Goal: Task Accomplishment & Management: Manage account settings

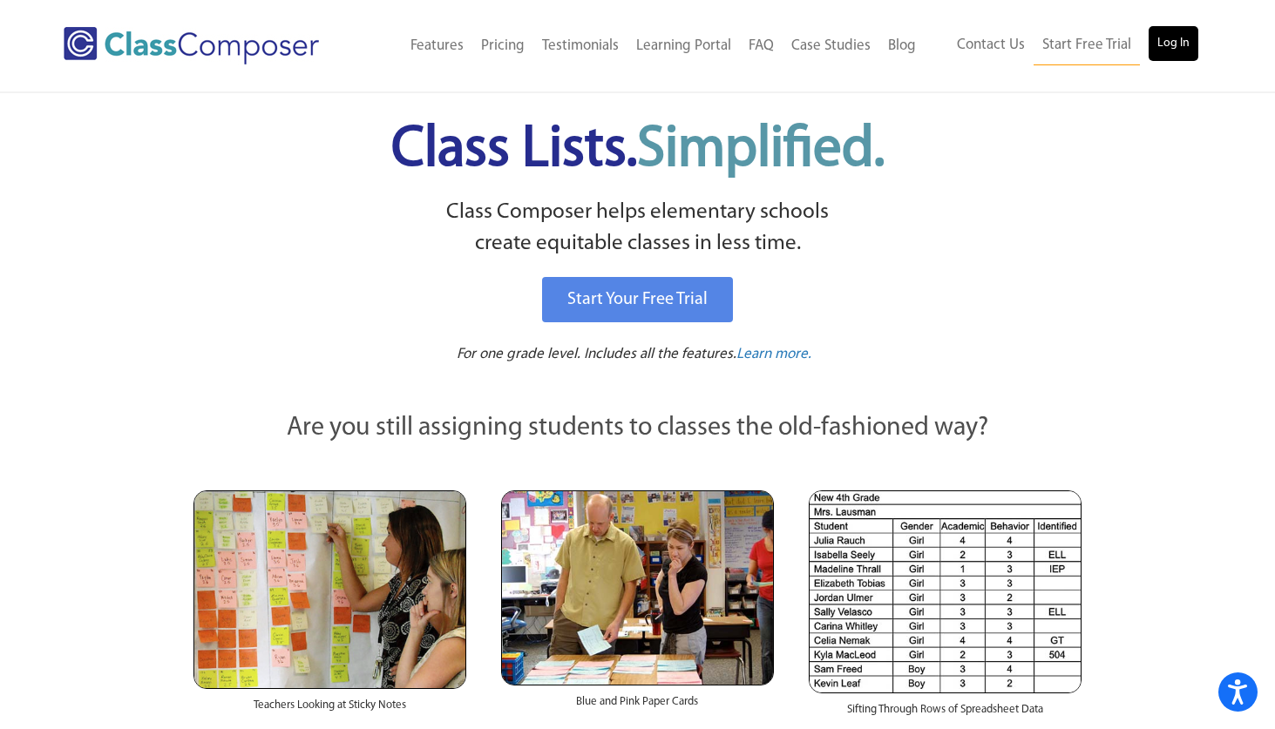
click at [1176, 37] on link "Log In" at bounding box center [1174, 43] width 50 height 35
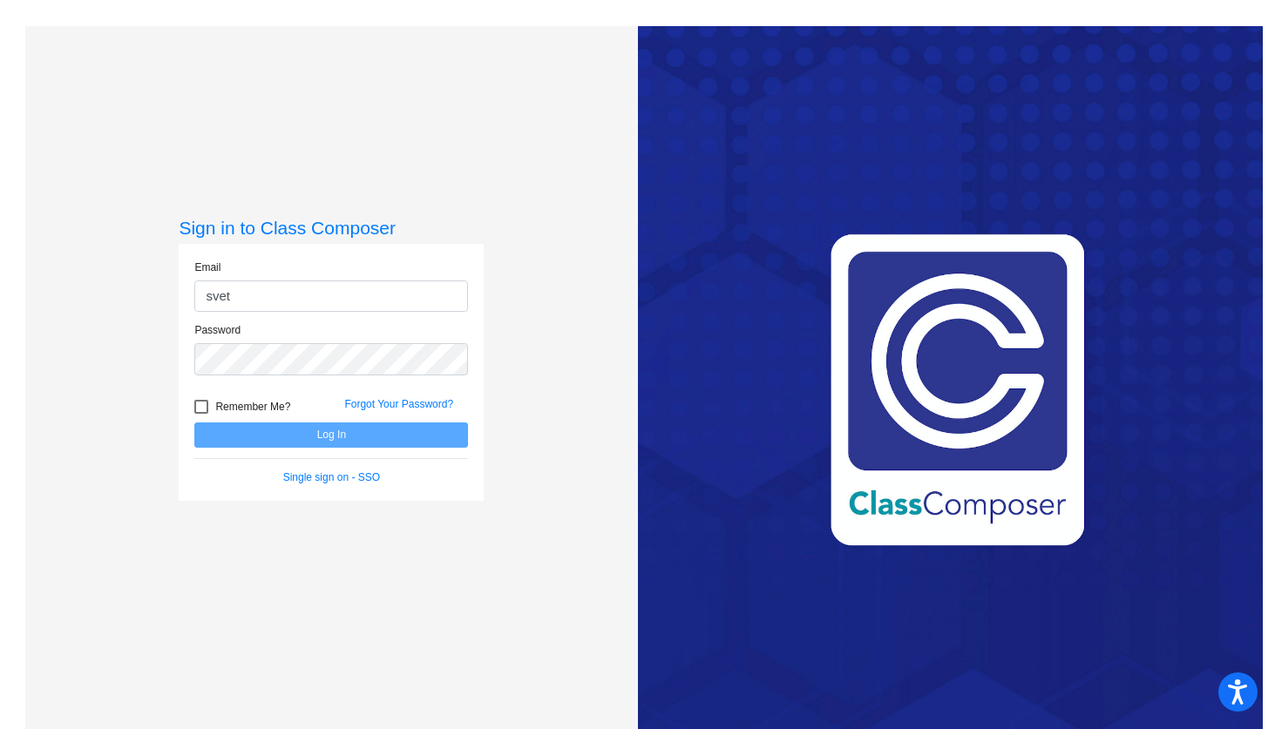
type input "[PERSON_NAME][EMAIL_ADDRESS][DOMAIN_NAME]"
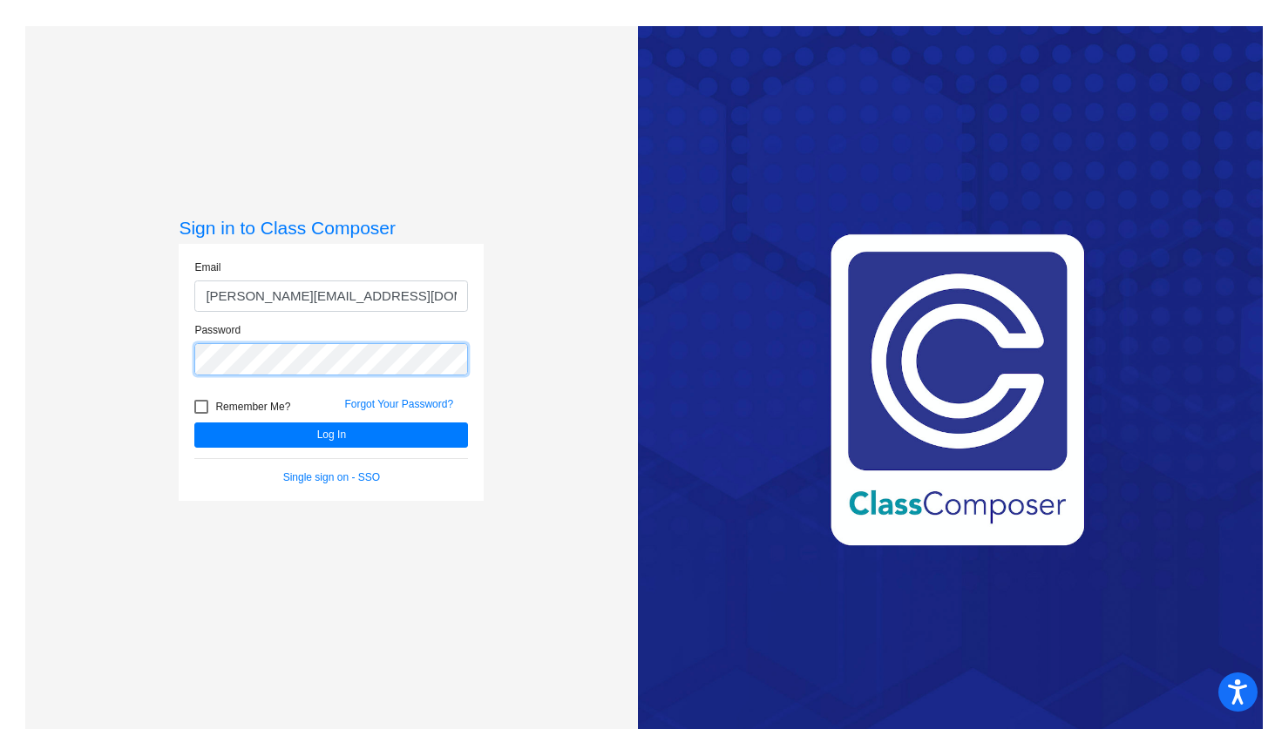
click at [194, 423] on button "Log In" at bounding box center [331, 435] width 274 height 25
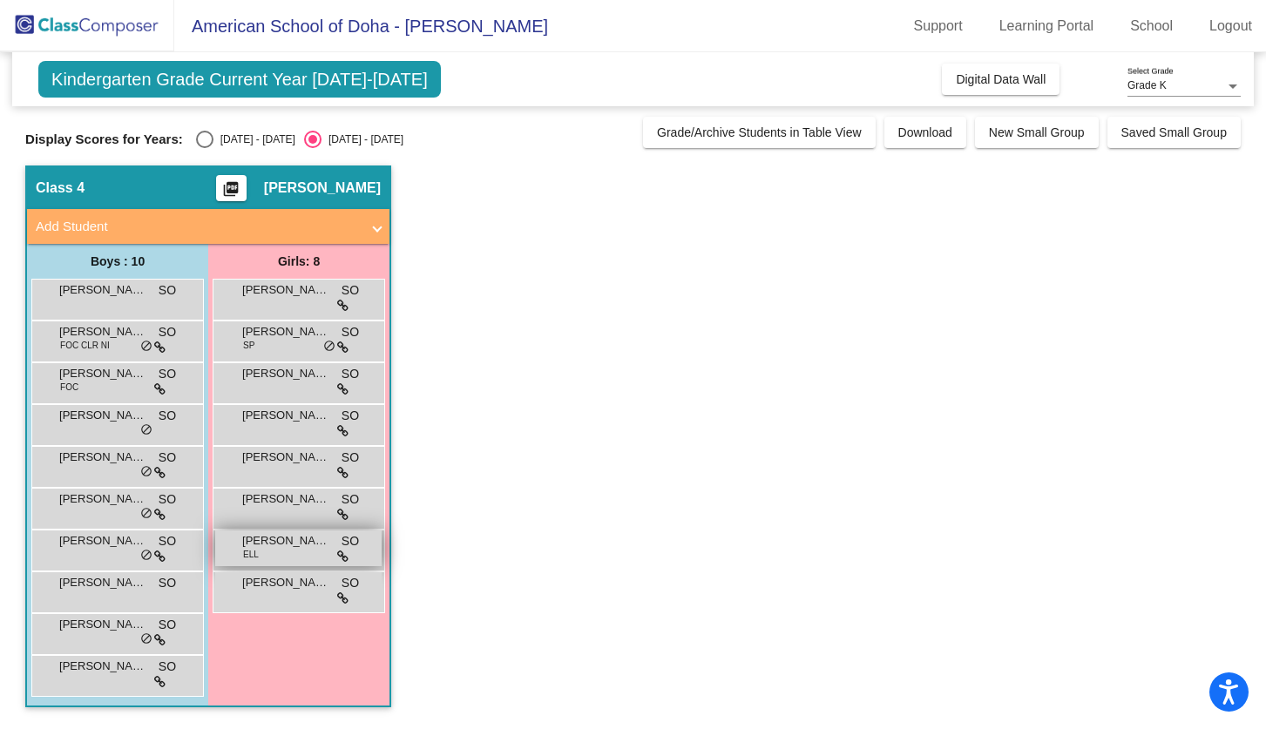
click at [281, 548] on span "[PERSON_NAME]" at bounding box center [285, 540] width 87 height 17
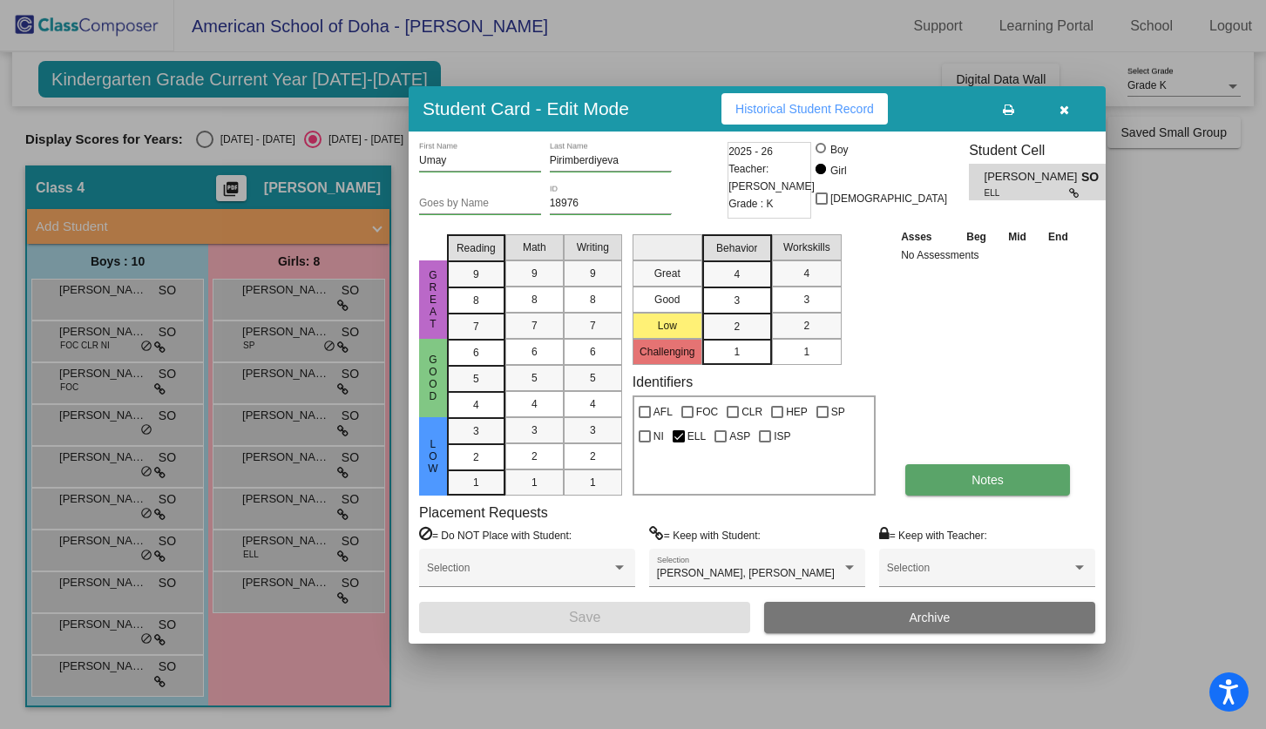
click at [965, 468] on button "Notes" at bounding box center [987, 479] width 165 height 31
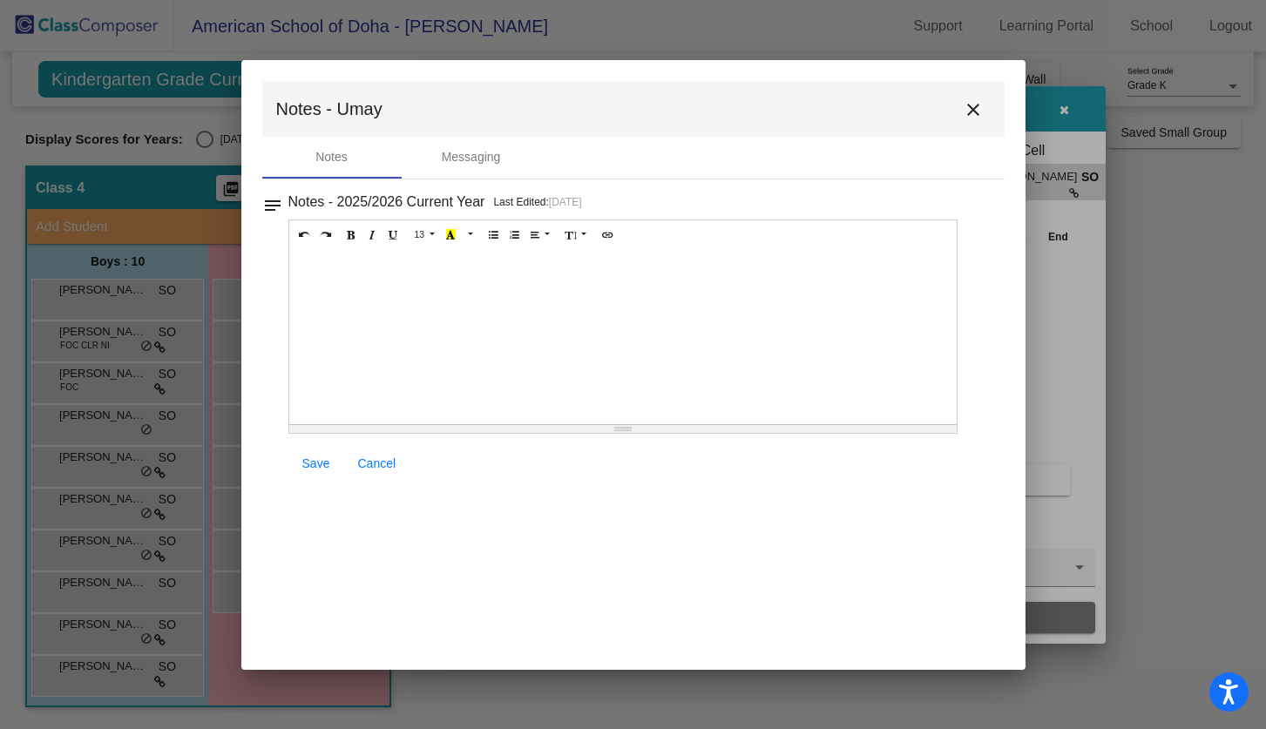
click at [971, 112] on mat-icon "close" at bounding box center [973, 109] width 21 height 21
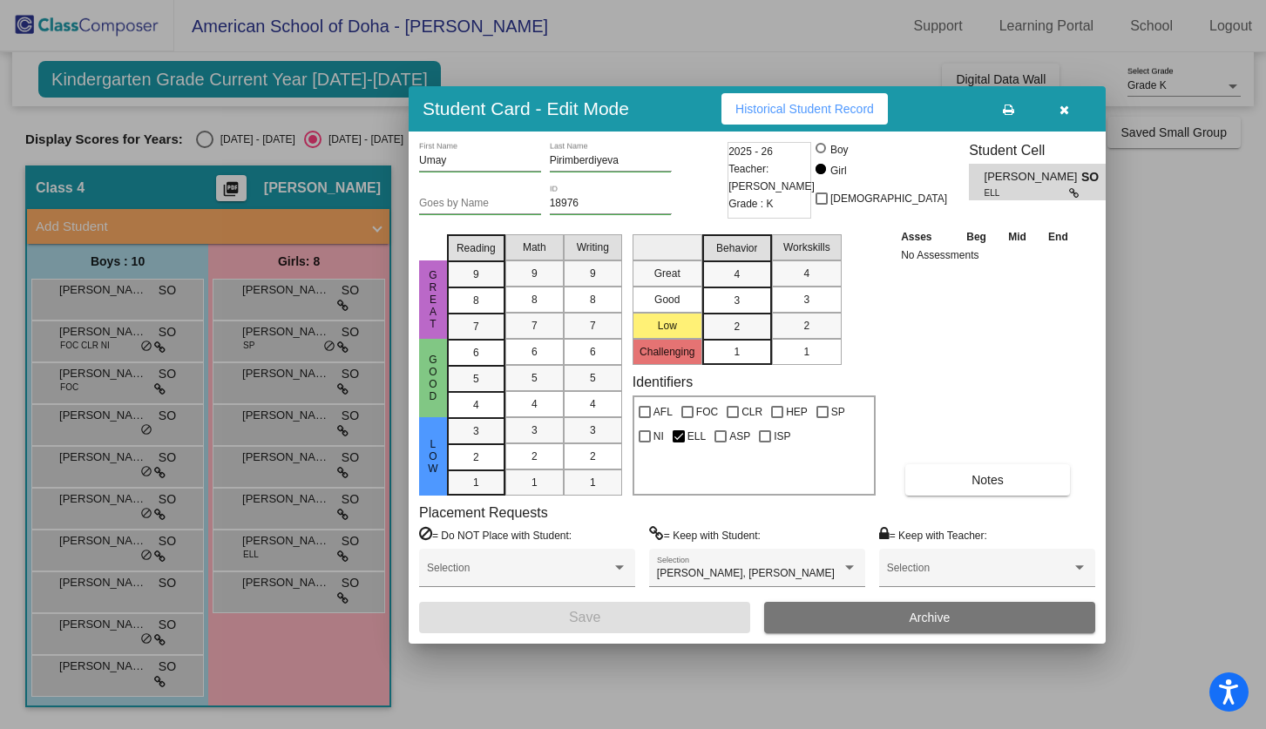
click at [1064, 116] on button "button" at bounding box center [1064, 108] width 56 height 31
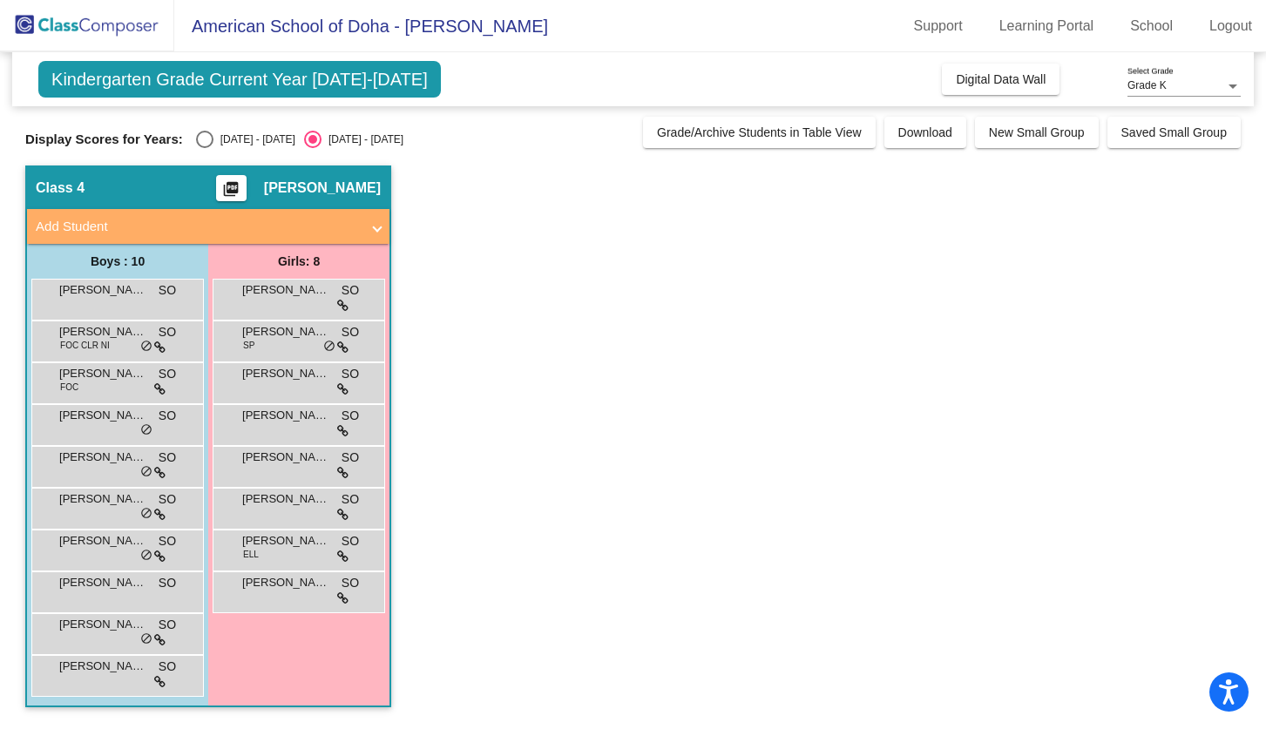
click at [207, 144] on div "Select an option" at bounding box center [204, 139] width 17 height 17
click at [205, 148] on input "2024 - 2025" at bounding box center [204, 148] width 1 height 1
radio input "true"
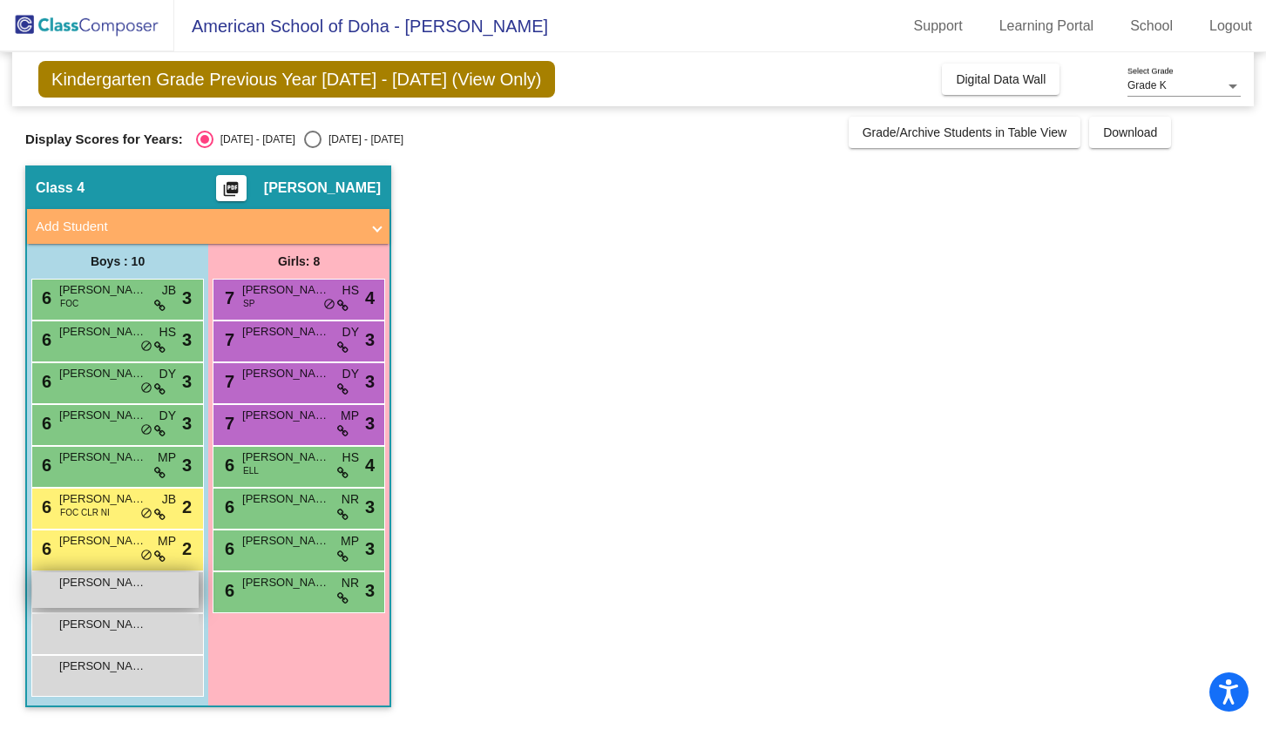
click at [162, 593] on div "Adam Al-Ibrahim lock do_not_disturb_alt" at bounding box center [115, 591] width 166 height 36
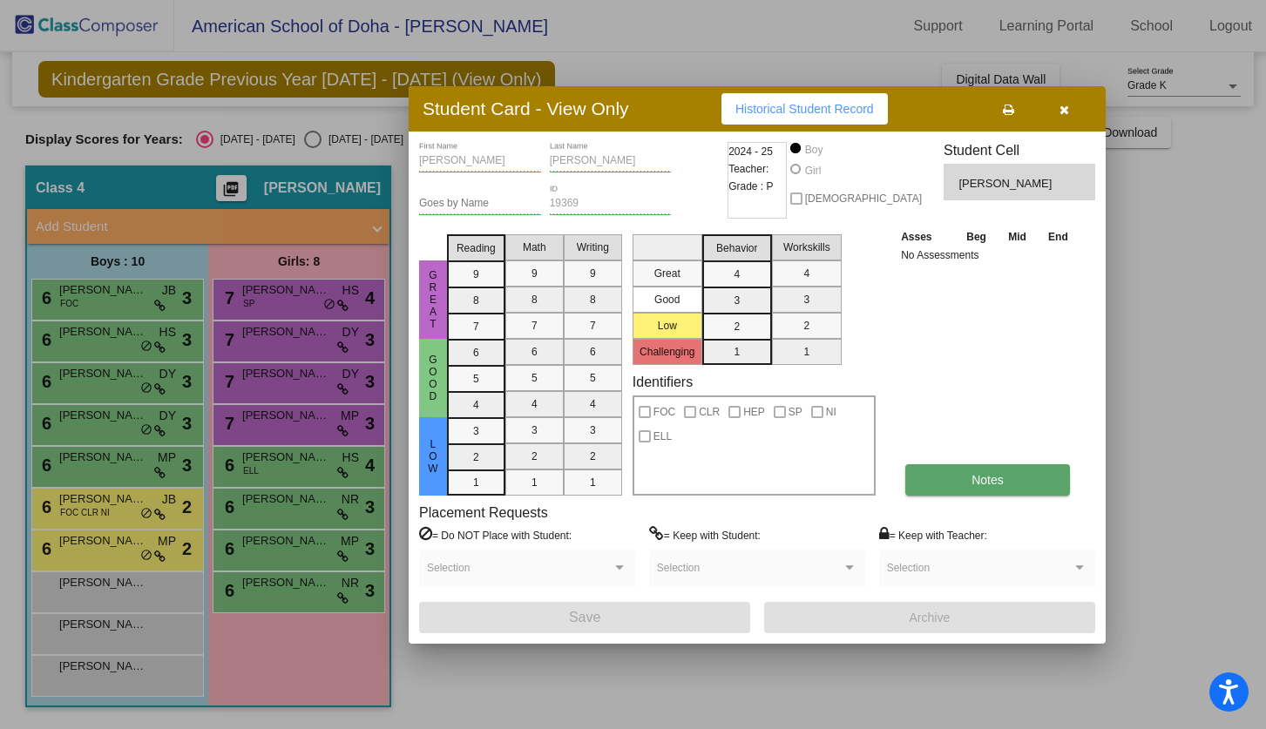
click at [918, 478] on button "Notes" at bounding box center [987, 479] width 165 height 31
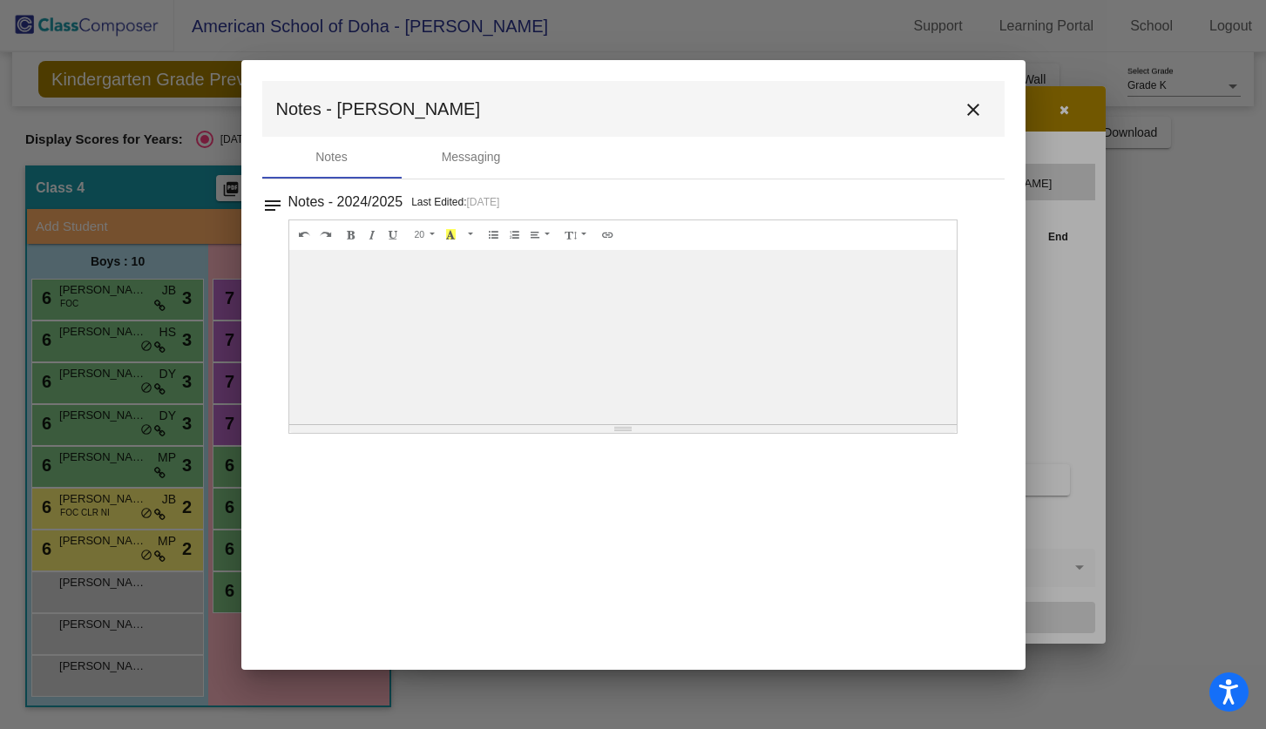
click at [975, 112] on mat-icon "close" at bounding box center [973, 109] width 21 height 21
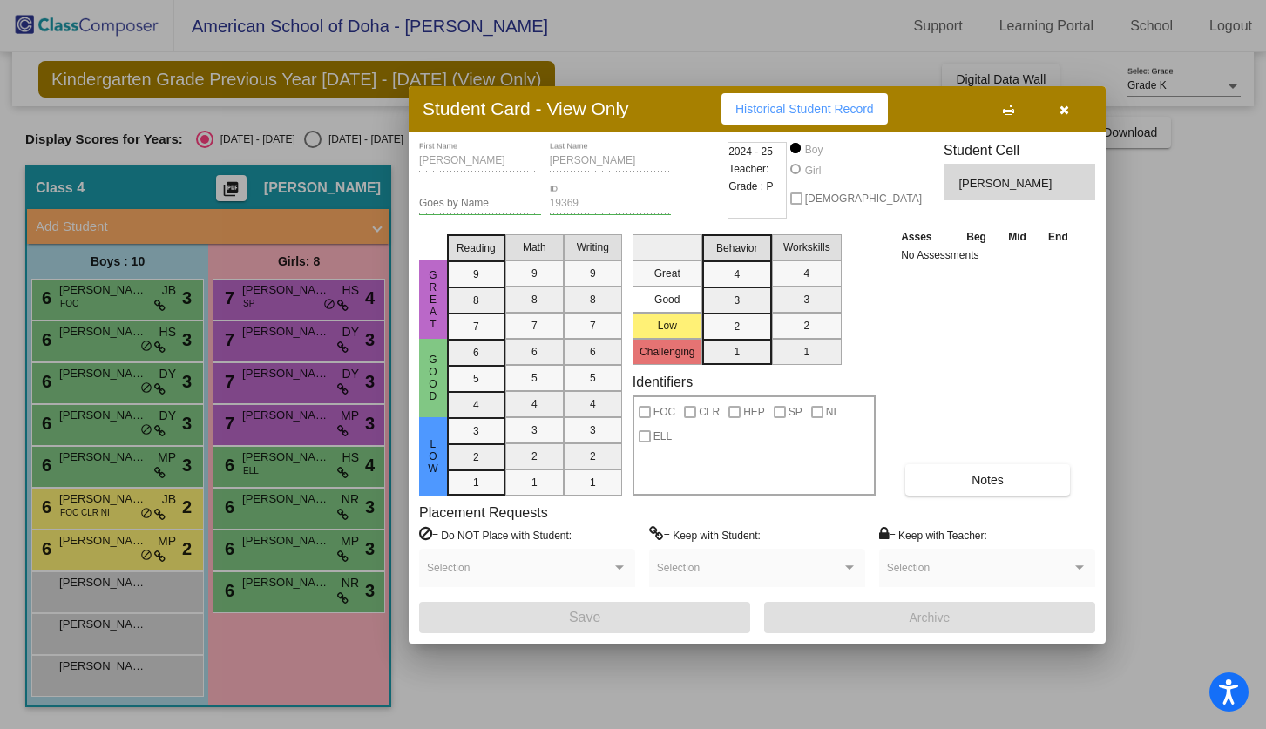
click at [1066, 105] on icon "button" at bounding box center [1065, 110] width 10 height 12
